Goal: Check status: Check status

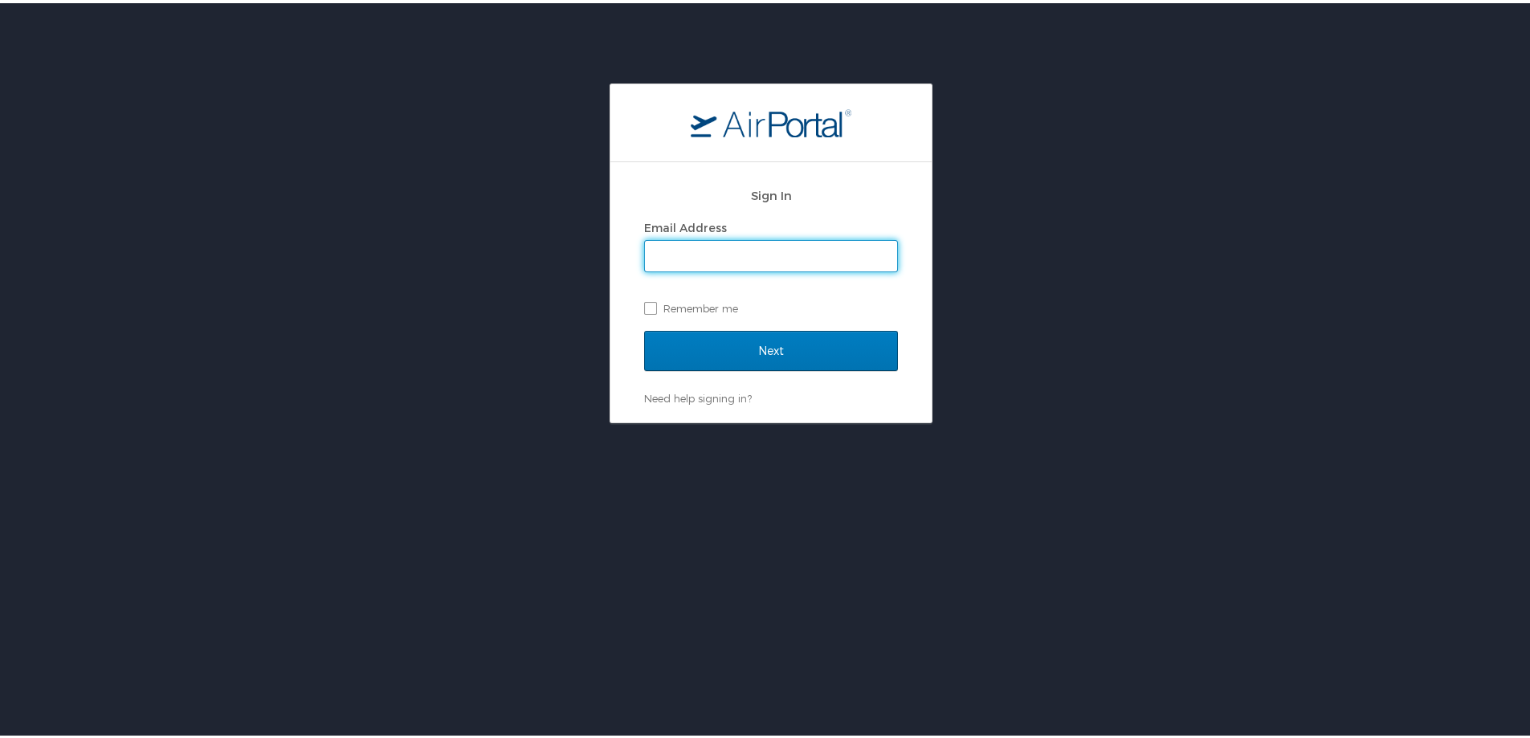
type input "[PERSON_NAME][EMAIL_ADDRESS][PERSON_NAME][DOMAIN_NAME]"
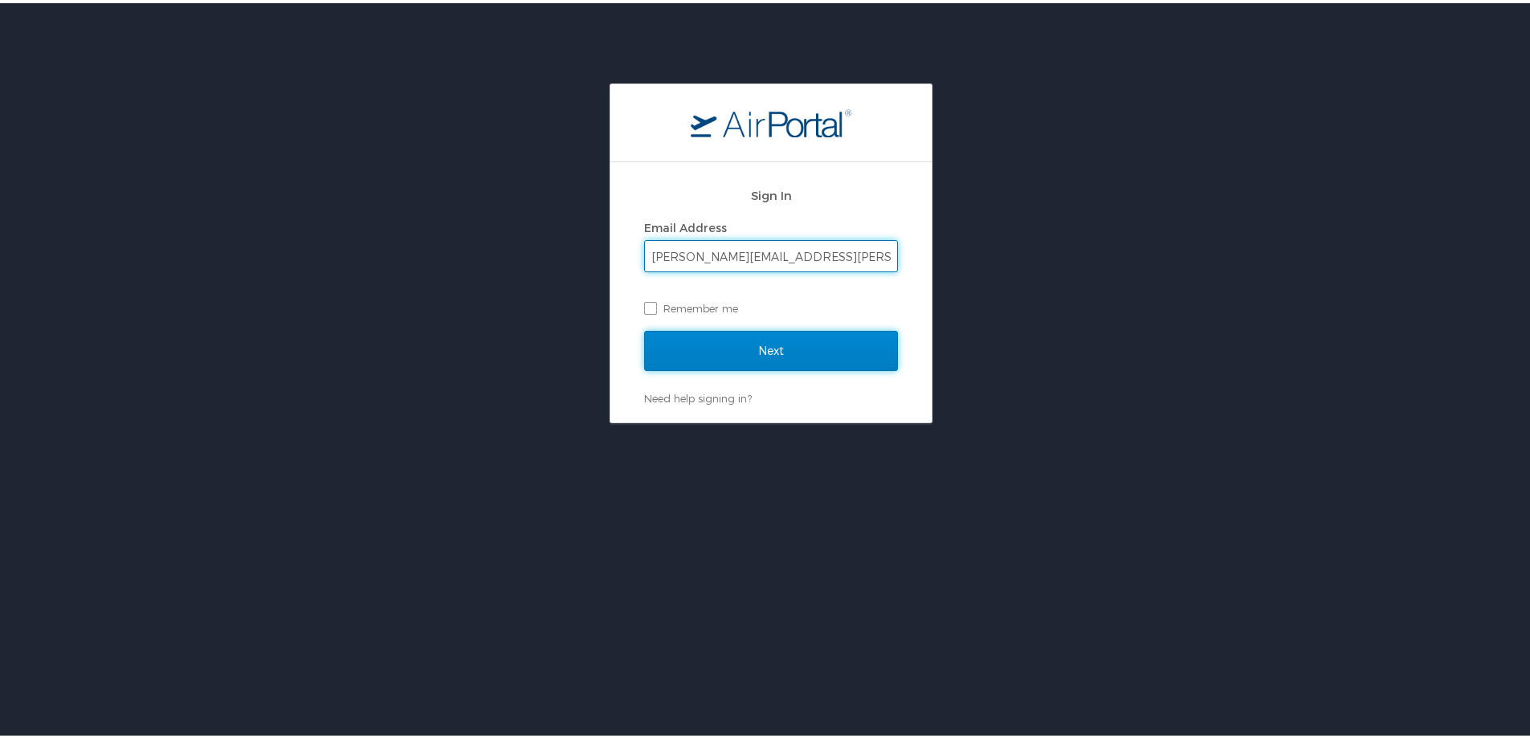
click at [760, 351] on input "Next" at bounding box center [771, 348] width 254 height 40
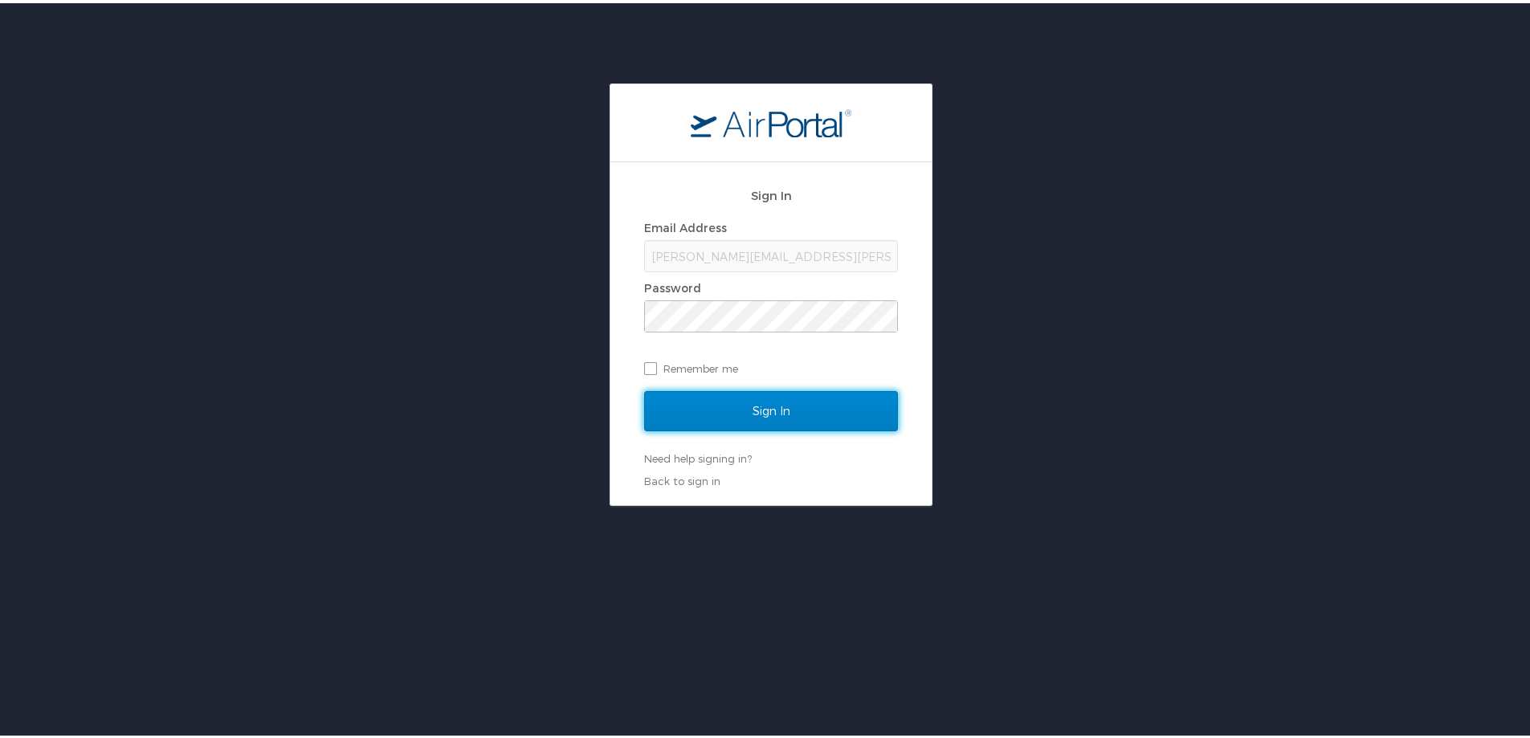
click at [761, 414] on input "Sign In" at bounding box center [771, 408] width 254 height 40
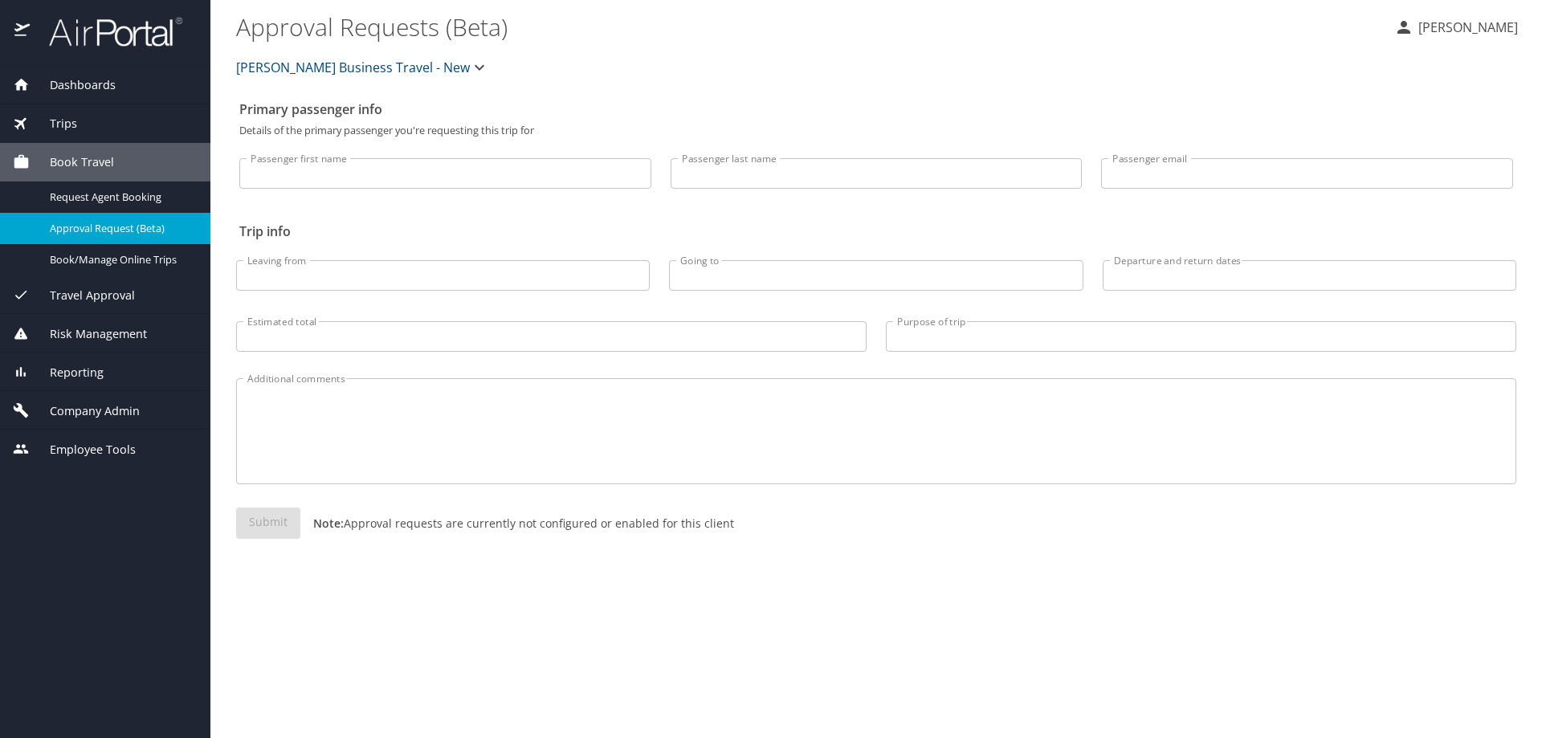
click at [193, 379] on div "Reporting" at bounding box center [105, 373] width 185 height 18
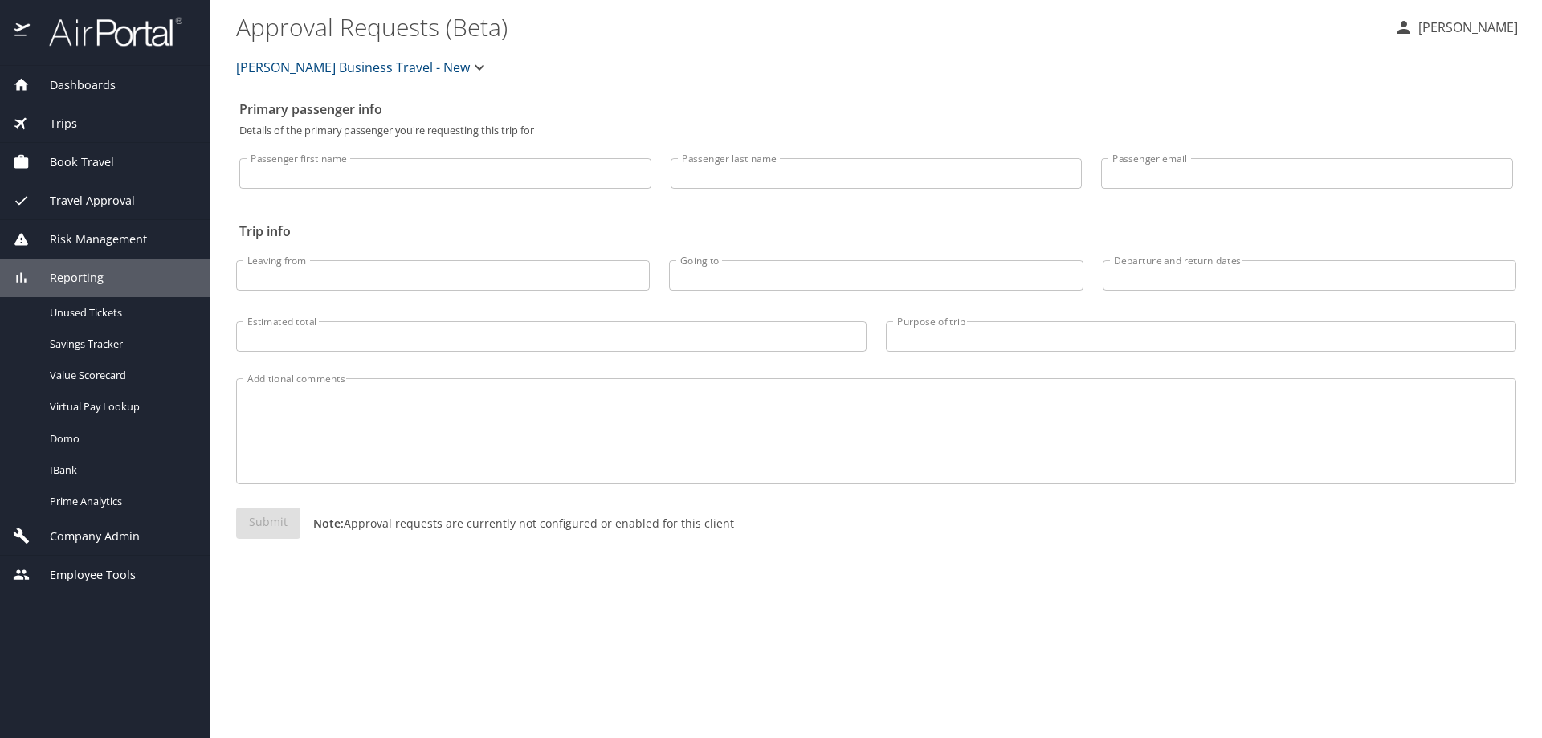
click at [159, 136] on div "Trips" at bounding box center [105, 123] width 210 height 39
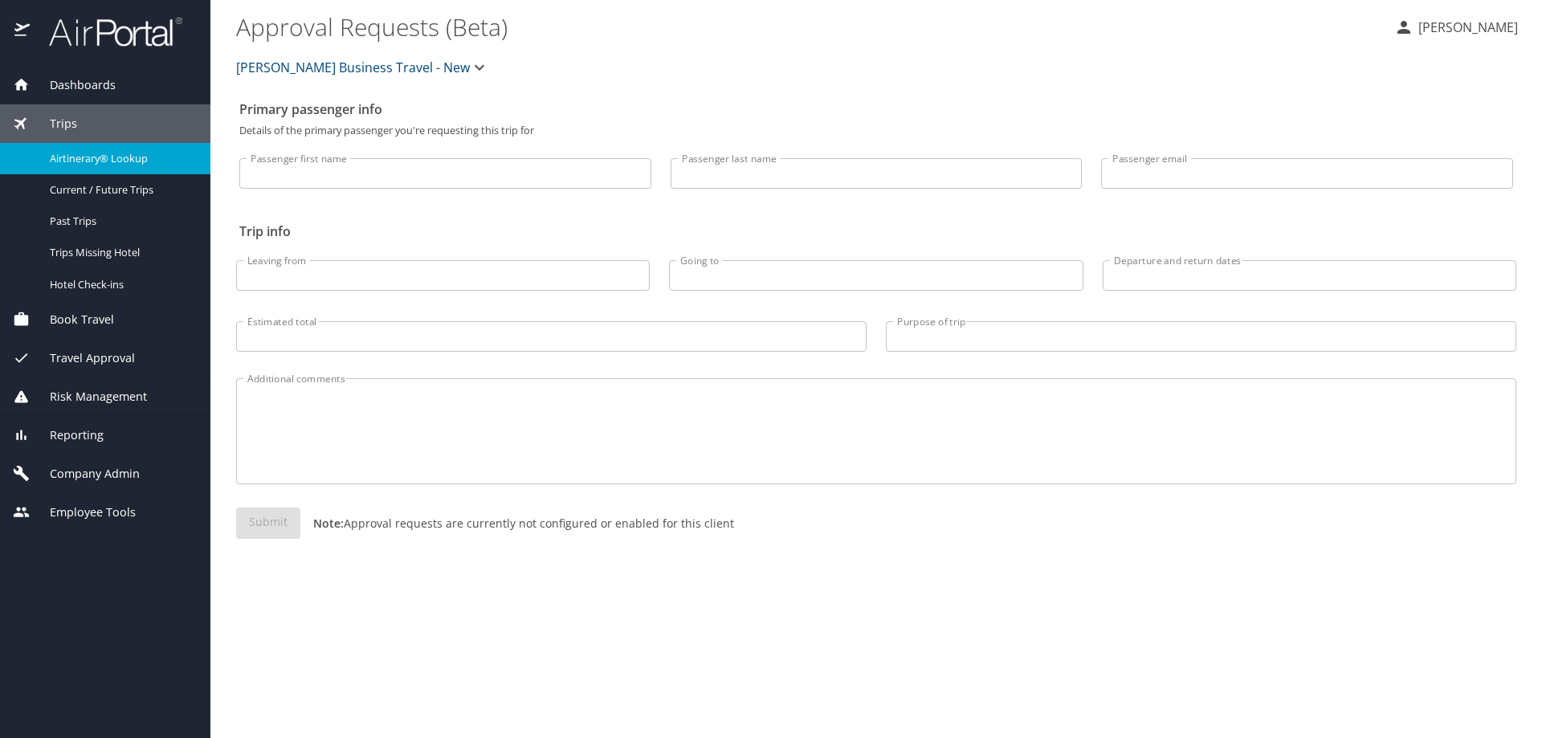
click at [149, 163] on span "Airtinerary® Lookup" at bounding box center [120, 158] width 141 height 15
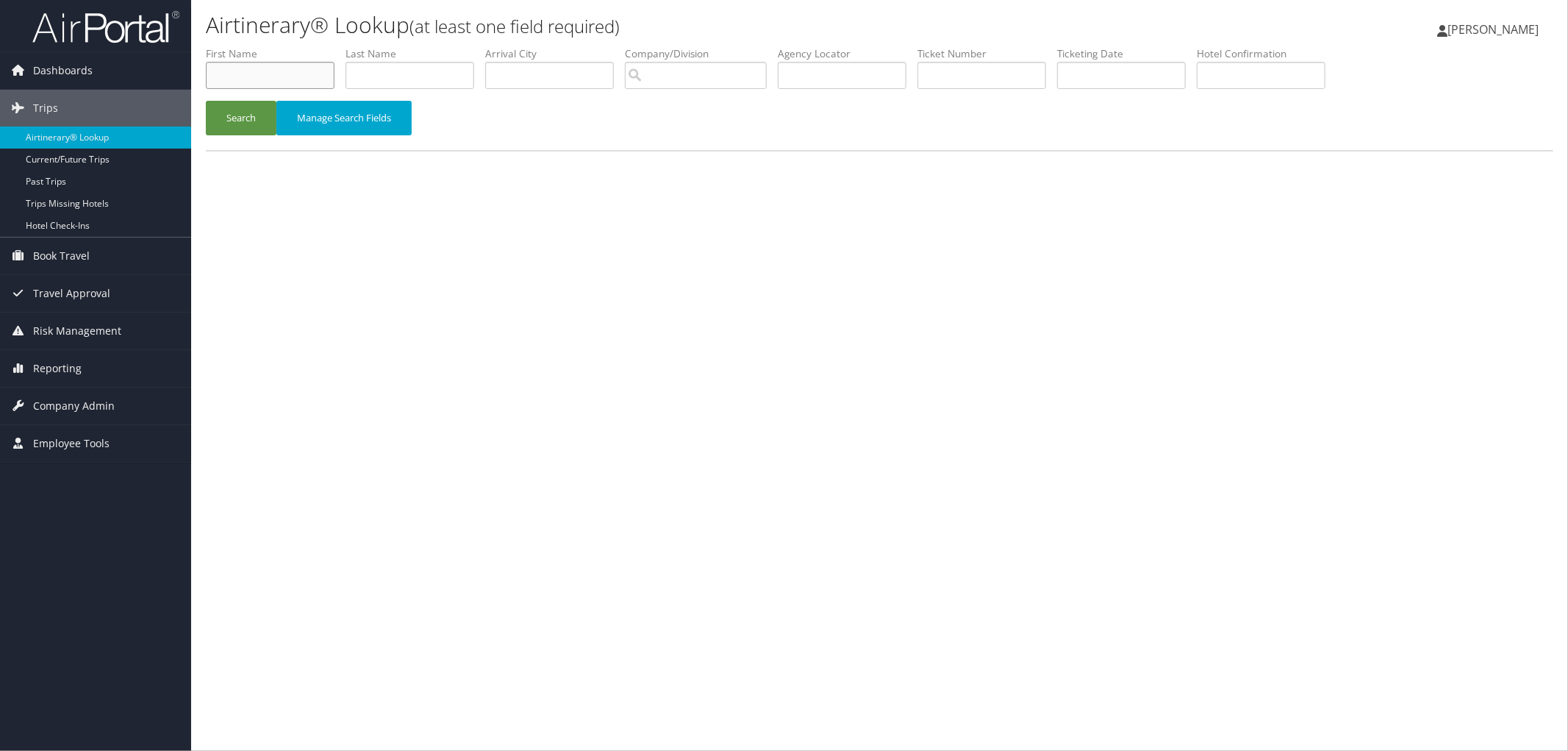
click at [289, 76] on input "text" at bounding box center [270, 75] width 129 height 27
type input "H"
type input "Eric"
type input "Helmer"
click at [259, 114] on button "Search" at bounding box center [241, 118] width 70 height 35
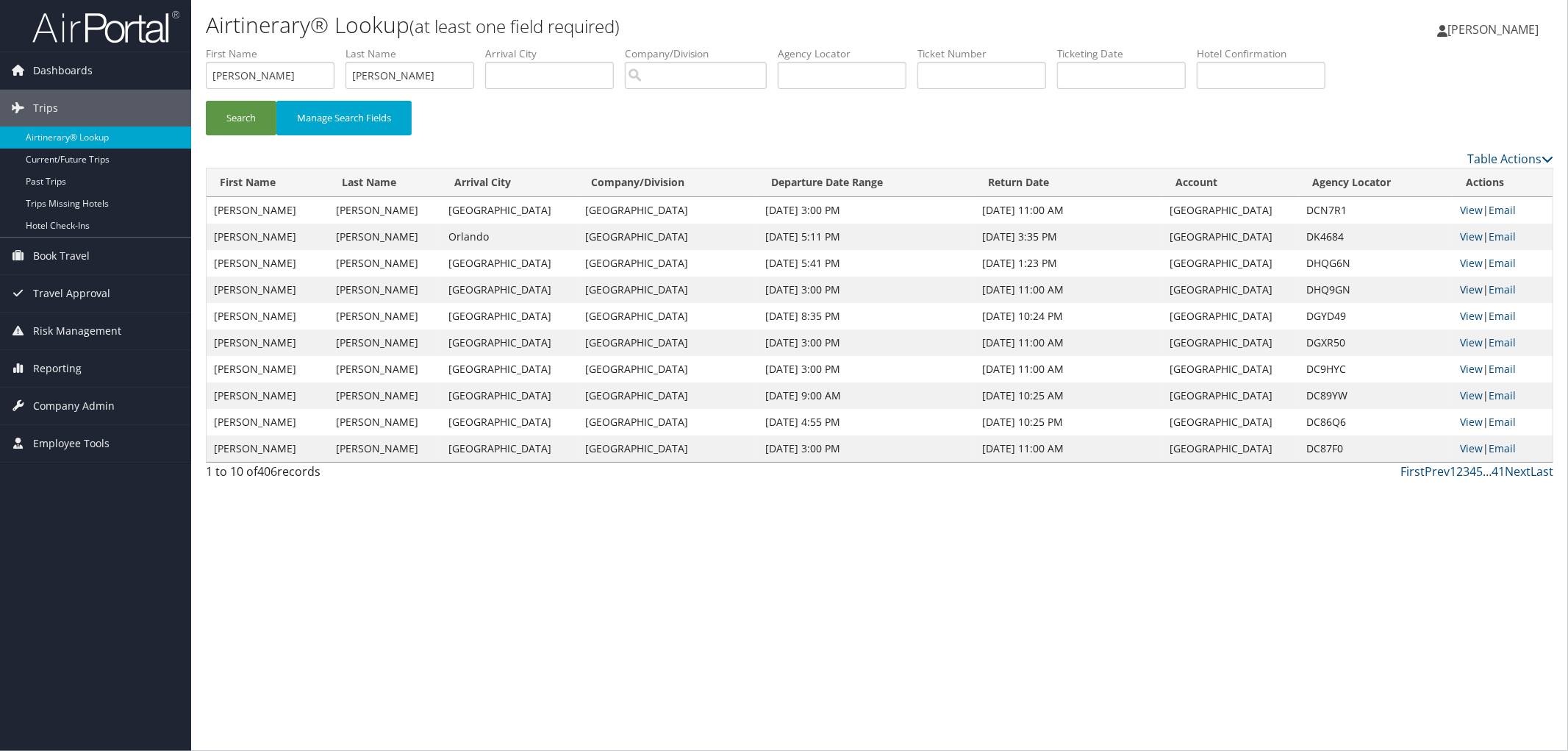
click at [1465, 287] on link "View" at bounding box center [1471, 288] width 23 height 14
click at [1460, 319] on link "View" at bounding box center [1471, 315] width 23 height 14
click at [1460, 259] on link "View" at bounding box center [1471, 262] width 23 height 14
click at [44, 370] on span "Reporting" at bounding box center [57, 368] width 49 height 37
click at [74, 460] on link "Virtual Pay Lookup" at bounding box center [95, 464] width 191 height 22
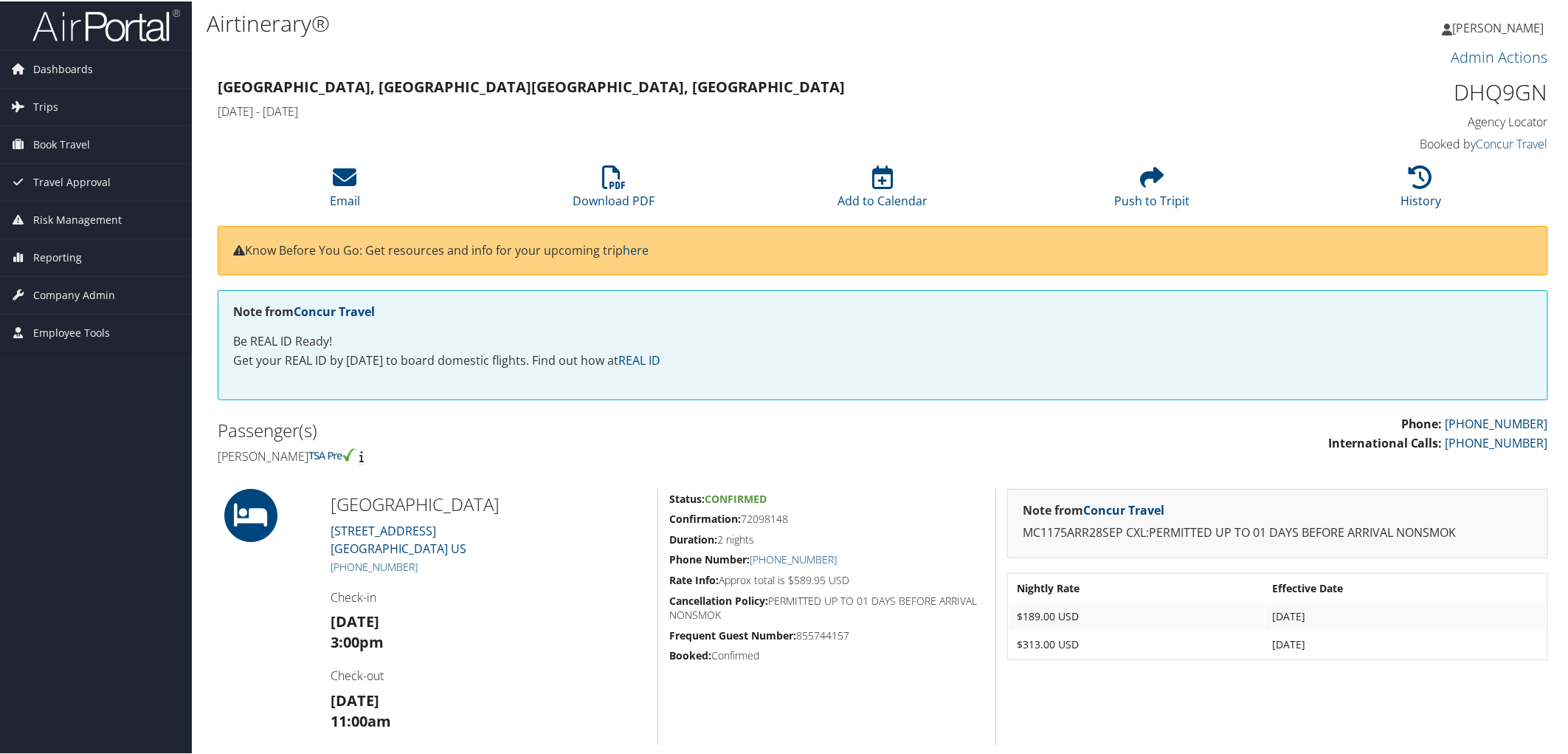
scroll to position [109, 0]
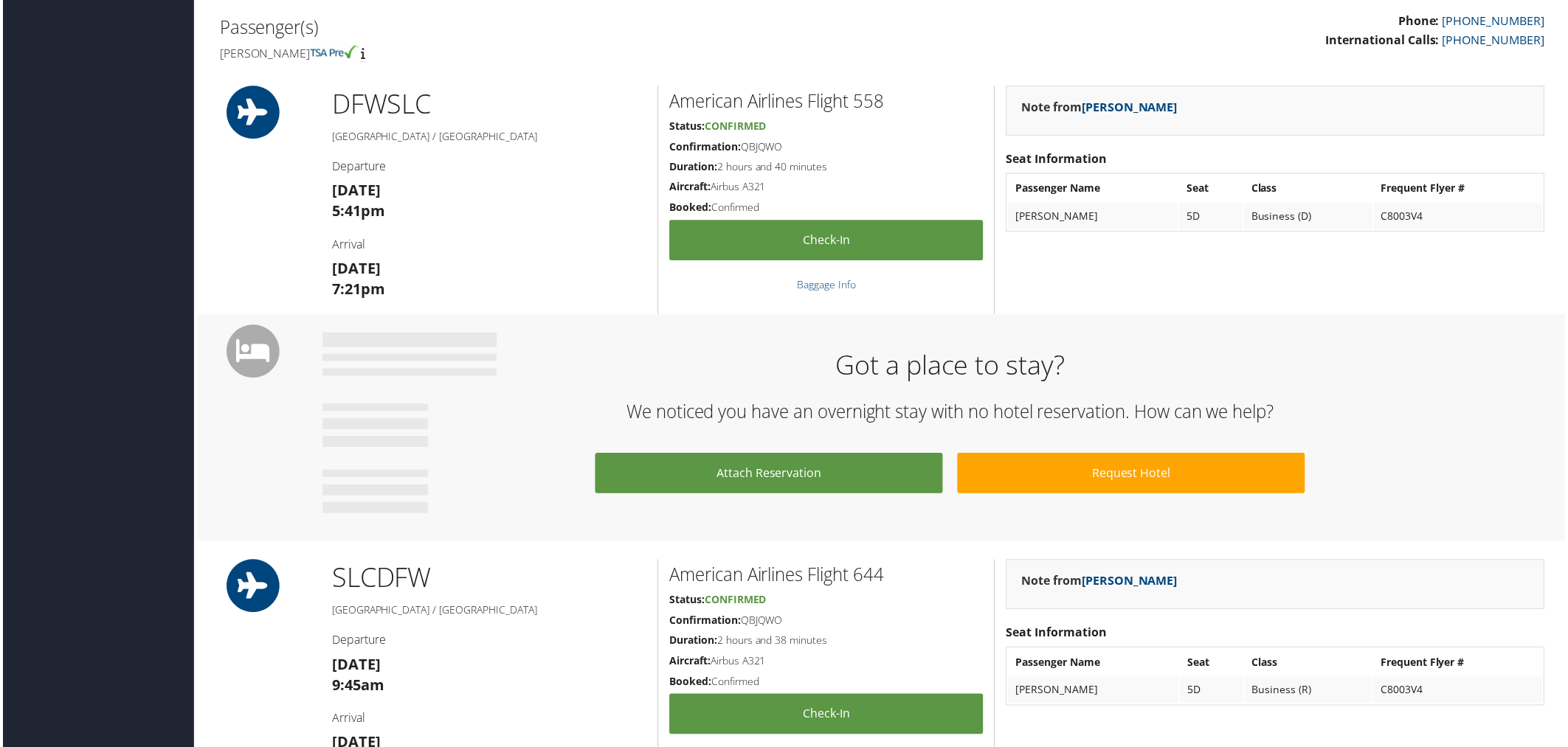
scroll to position [245, 0]
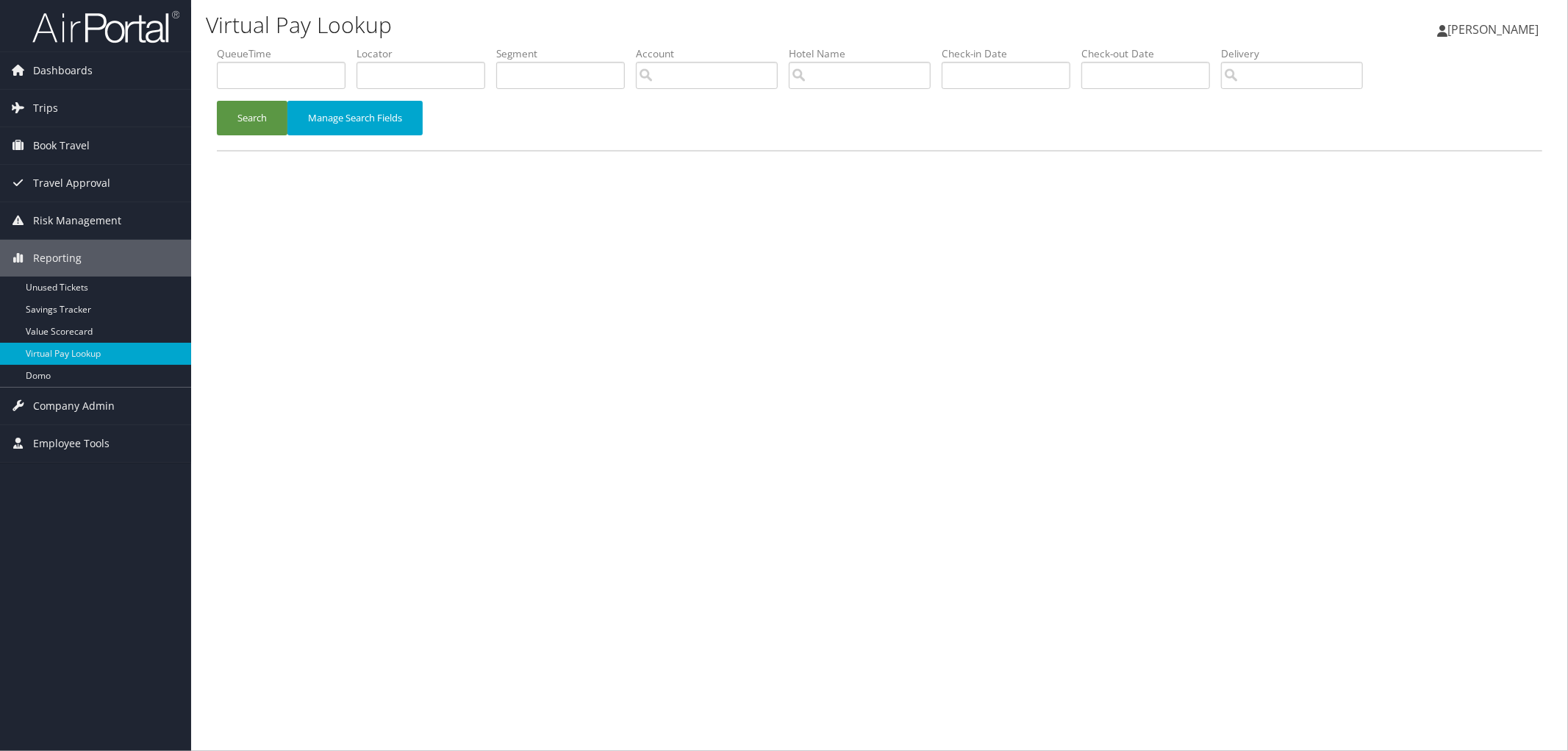
drag, startPoint x: 305, startPoint y: 398, endPoint x: 656, endPoint y: 628, distance: 419.6
click at [656, 628] on div "Virtual Pay Lookup [PERSON_NAME] [PERSON_NAME] My Settings Travel Agency Contac…" at bounding box center [880, 376] width 1377 height 751
